Goal: Task Accomplishment & Management: Manage account settings

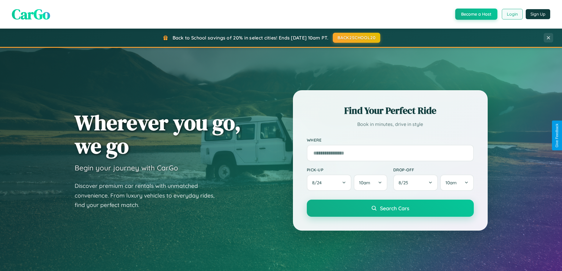
click at [512, 14] on button "Login" at bounding box center [512, 14] width 21 height 11
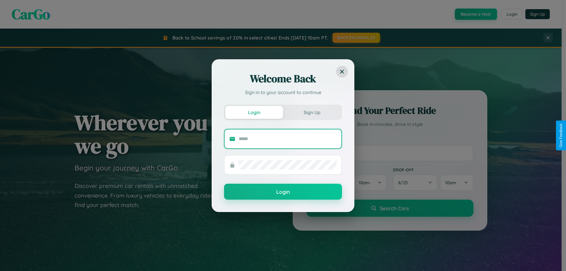
click at [288, 139] on input "text" at bounding box center [288, 138] width 98 height 9
type input "**********"
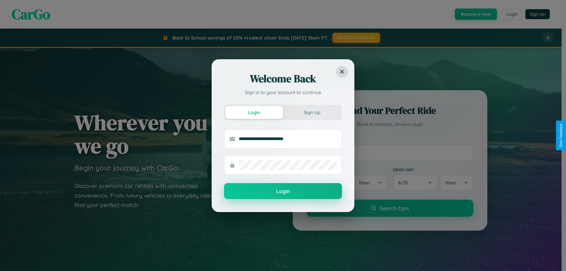
click at [283, 191] on button "Login" at bounding box center [283, 191] width 118 height 16
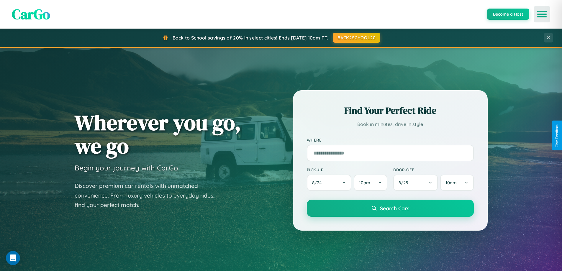
click at [542, 14] on icon "Open menu" at bounding box center [542, 14] width 9 height 5
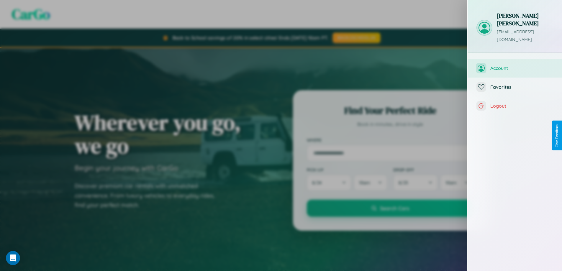
click at [515, 65] on span "Account" at bounding box center [521, 68] width 63 height 6
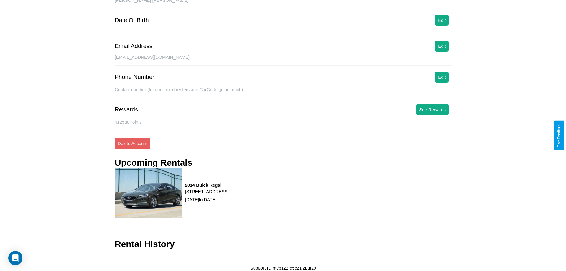
scroll to position [68, 0]
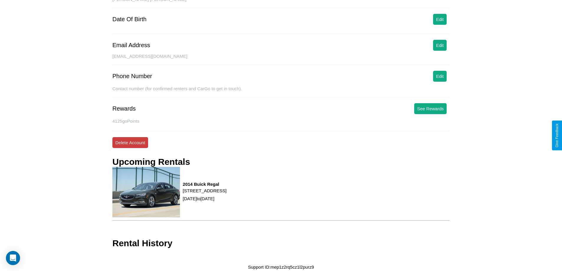
click at [130, 142] on button "Delete Account" at bounding box center [130, 142] width 36 height 11
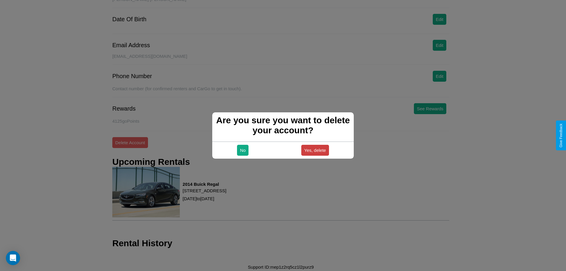
click at [315, 150] on button "Yes, delete" at bounding box center [315, 150] width 28 height 11
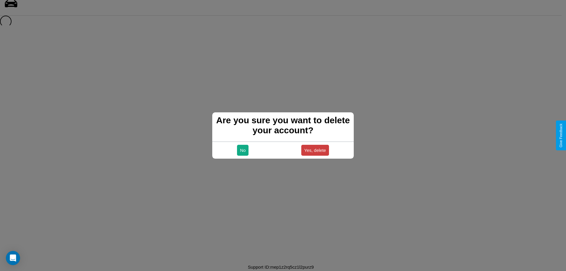
scroll to position [8, 0]
